Goal: Information Seeking & Learning: Learn about a topic

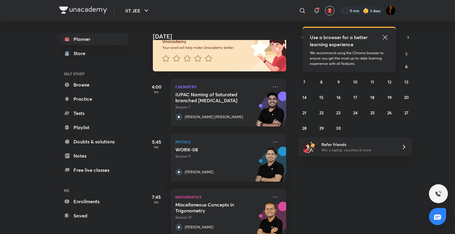
scroll to position [63, 0]
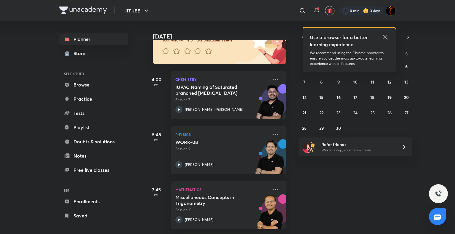
click at [387, 37] on icon at bounding box center [385, 37] width 7 height 7
